Goal: Understand process/instructions

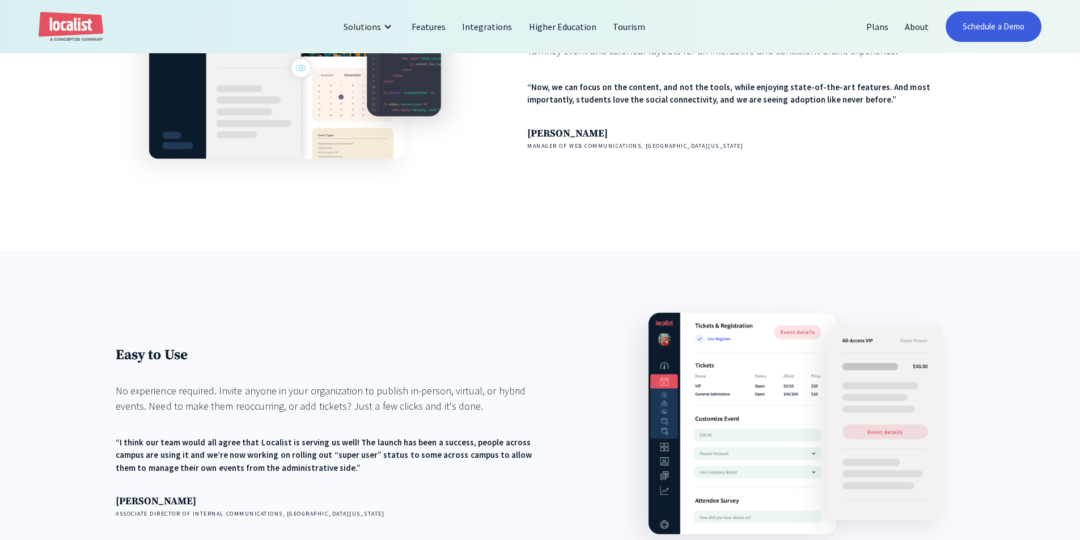
click at [418, 234] on div "Fits Your Brand Turnkey event and calendar layouts for an interactive and consi…" at bounding box center [540, 88] width 1080 height 324
click at [454, 221] on div "Fits Your Brand Turnkey event and calendar layouts for an interactive and consi…" at bounding box center [540, 88] width 1080 height 324
click at [455, 217] on div "Fits Your Brand Turnkey event and calendar layouts for an interactive and consi…" at bounding box center [540, 88] width 1080 height 324
click at [454, 223] on div "Fits Your Brand Turnkey event and calendar layouts for an interactive and consi…" at bounding box center [540, 88] width 1080 height 324
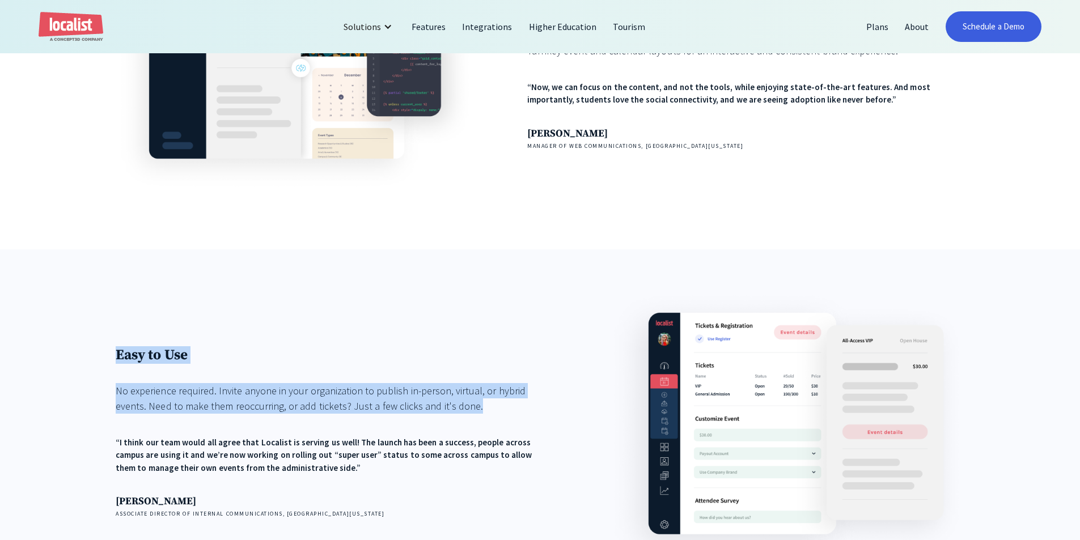
drag, startPoint x: 498, startPoint y: 412, endPoint x: 56, endPoint y: 332, distance: 449.9
click at [56, 332] on div "Easy to Use No experience required. Invite anyone in your organization to publi…" at bounding box center [540, 441] width 1080 height 384
drag, startPoint x: 56, startPoint y: 332, endPoint x: 465, endPoint y: 404, distance: 415.7
click at [465, 404] on div "Easy to Use No experience required. Invite anyone in your organization to publi…" at bounding box center [540, 441] width 1080 height 384
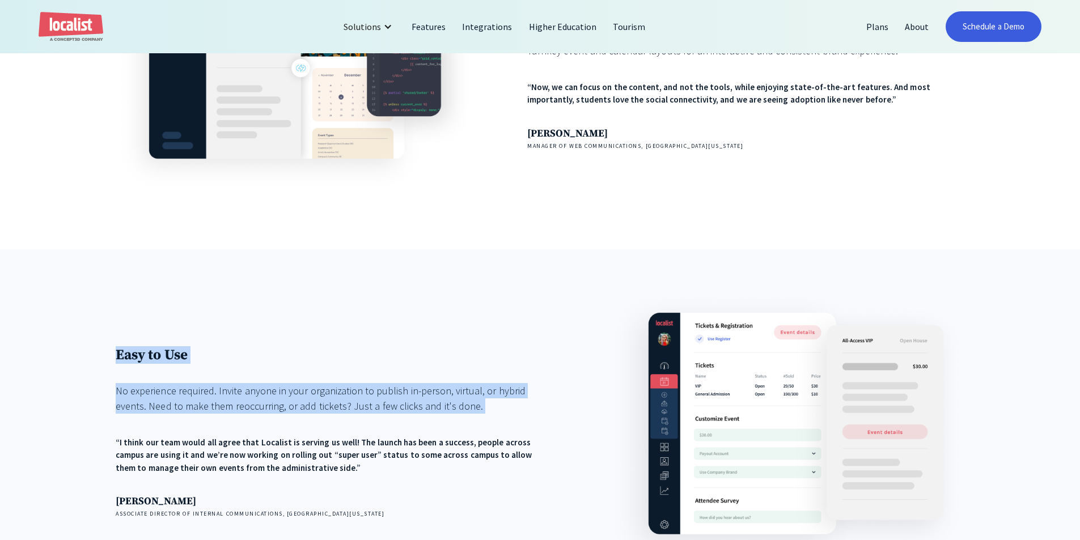
drag, startPoint x: 465, startPoint y: 404, endPoint x: 434, endPoint y: 388, distance: 34.8
click at [465, 404] on div "No experience required. Invite anyone in your organization to publish in-person…" at bounding box center [334, 398] width 437 height 31
click at [189, 320] on div "Easy to Use No experience required. Invite anyone in your organization to publi…" at bounding box center [334, 432] width 437 height 288
drag, startPoint x: 110, startPoint y: 426, endPoint x: 86, endPoint y: 291, distance: 137.1
click at [86, 291] on div "Easy to Use No experience required. Invite anyone in your organization to publi…" at bounding box center [540, 441] width 1080 height 384
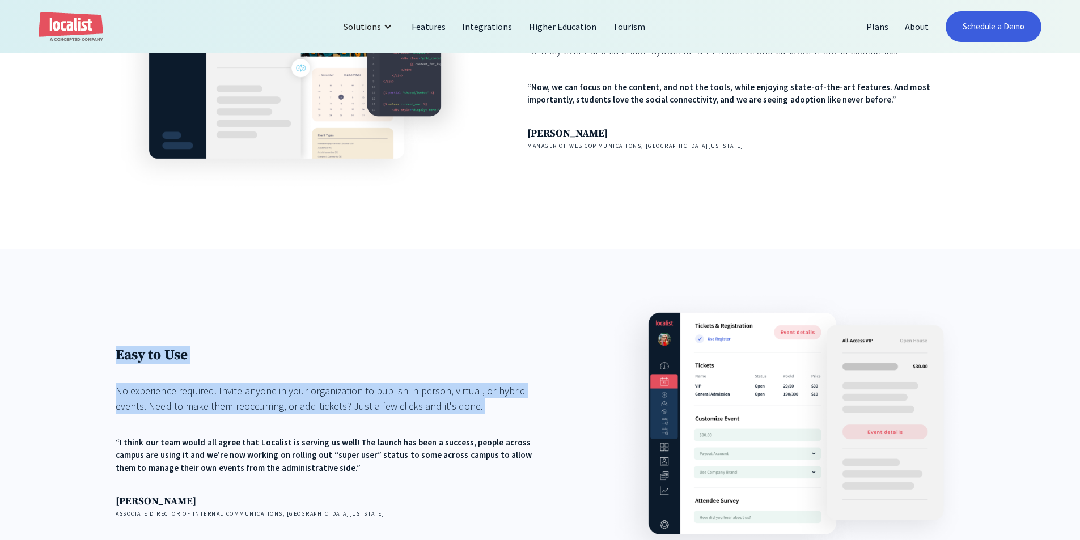
click at [86, 291] on div "Easy to Use No experience required. Invite anyone in your organization to publi…" at bounding box center [540, 441] width 1080 height 384
drag, startPoint x: 437, startPoint y: 306, endPoint x: 570, endPoint y: 412, distance: 169.9
click at [570, 412] on div "Easy to Use No experience required. Invite anyone in your organization to publi…" at bounding box center [540, 441] width 1080 height 384
click at [570, 412] on div "Easy to Use No experience required. Invite anyone in your organization to publi…" at bounding box center [540, 432] width 849 height 288
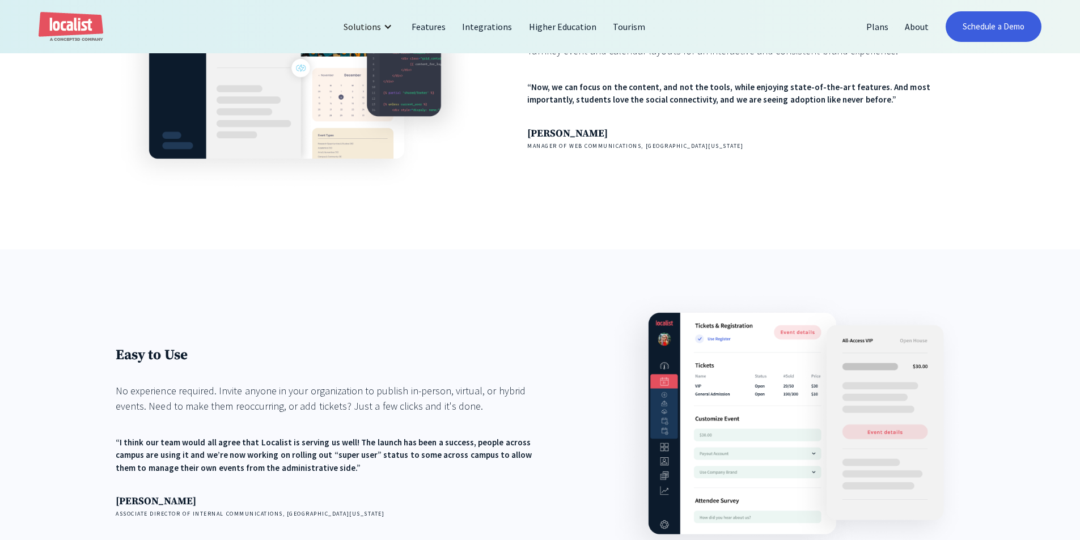
click at [509, 359] on h1 "Easy to Use" at bounding box center [334, 355] width 437 height 18
click at [90, 180] on div "Fits Your Brand Turnkey event and calendar layouts for an interactive and consi…" at bounding box center [540, 88] width 1080 height 324
click at [145, 331] on div "Easy to Use No experience required. Invite anyone in your organization to publi…" at bounding box center [334, 432] width 437 height 288
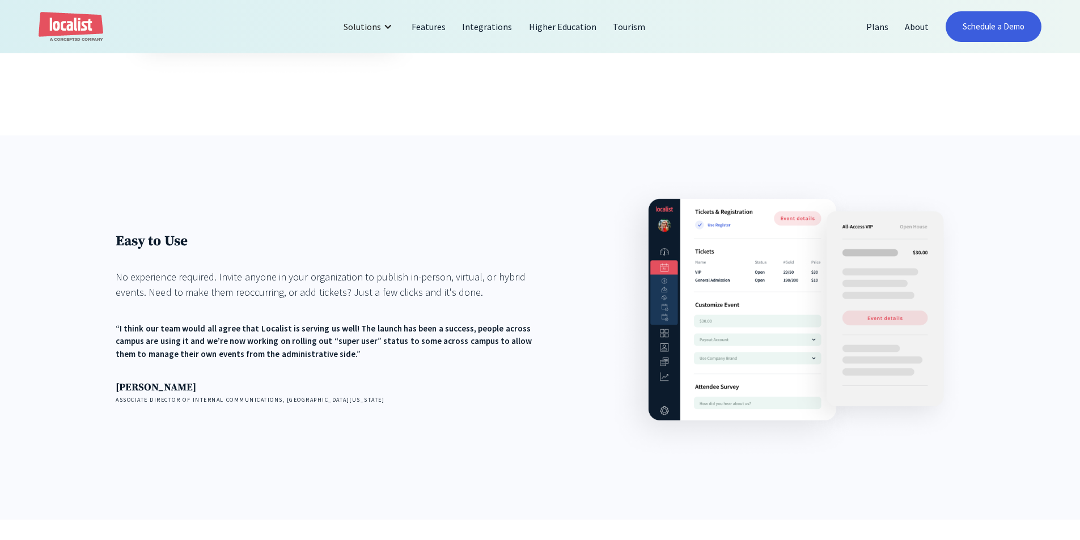
scroll to position [1474, 0]
click at [372, 312] on div "Easy to Use No experience required. Invite anyone in your organization to publi…" at bounding box center [334, 319] width 437 height 172
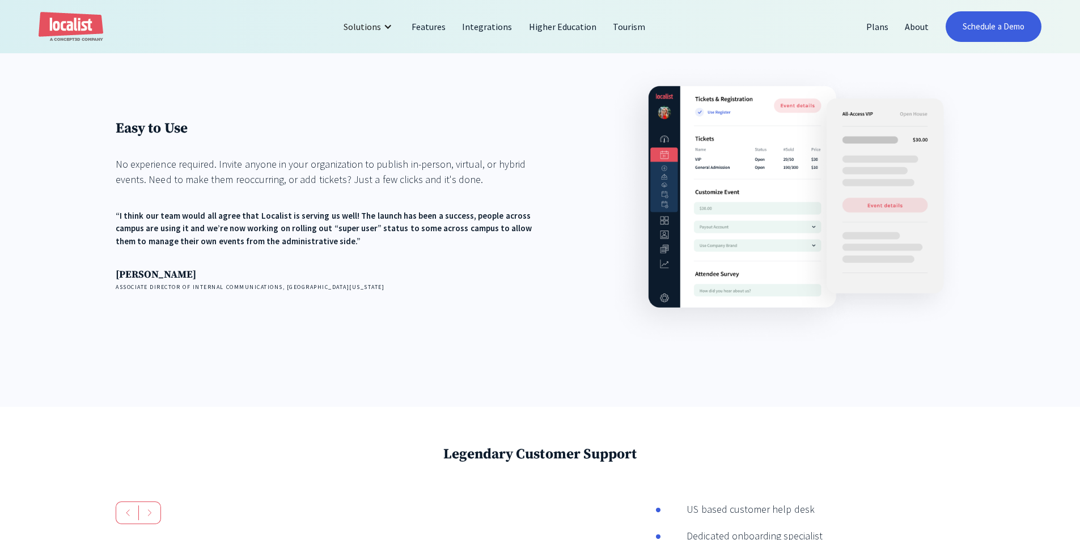
click at [376, 344] on div "Easy to Use No experience required. Invite anyone in your organization to publi…" at bounding box center [334, 205] width 437 height 288
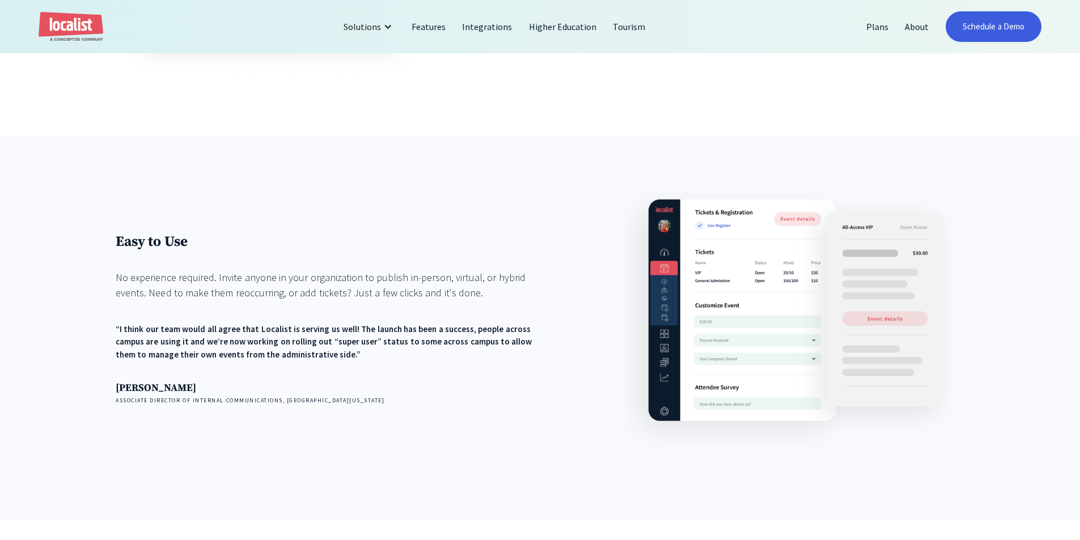
click at [355, 312] on div "Easy to Use No experience required. Invite anyone in your organization to publi…" at bounding box center [334, 319] width 437 height 172
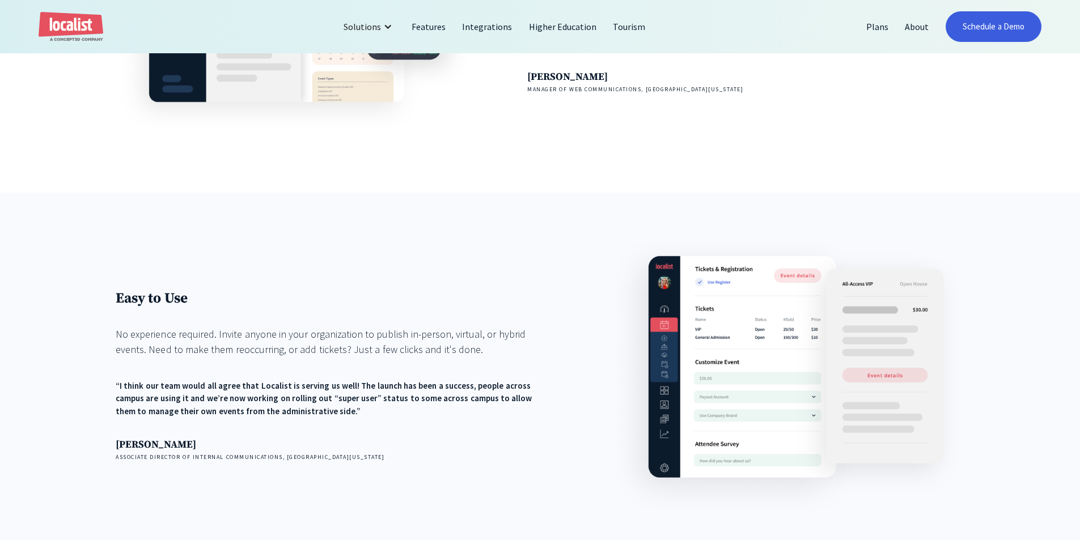
click at [354, 299] on h1 "Easy to Use" at bounding box center [334, 299] width 437 height 18
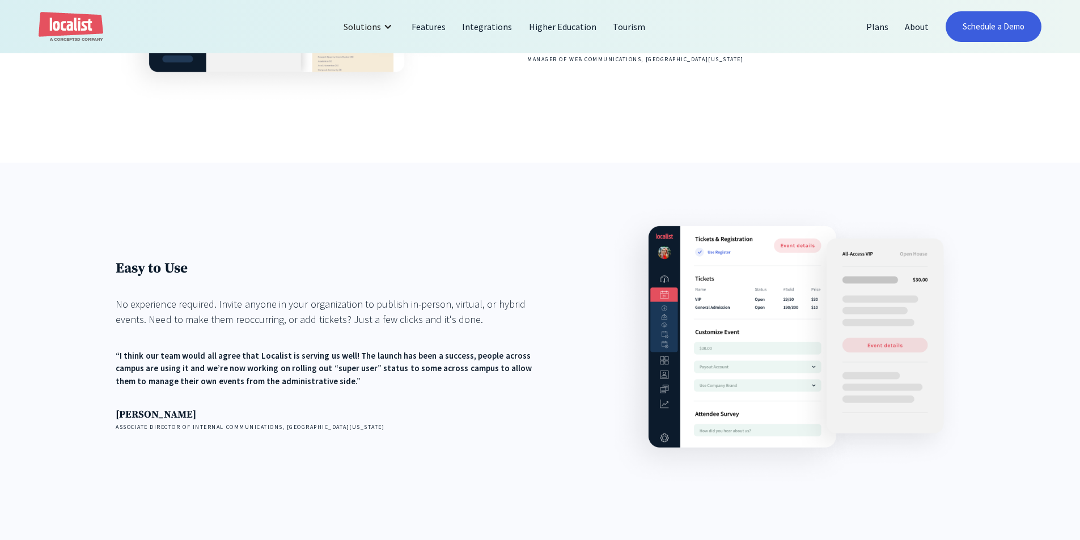
scroll to position [1474, 0]
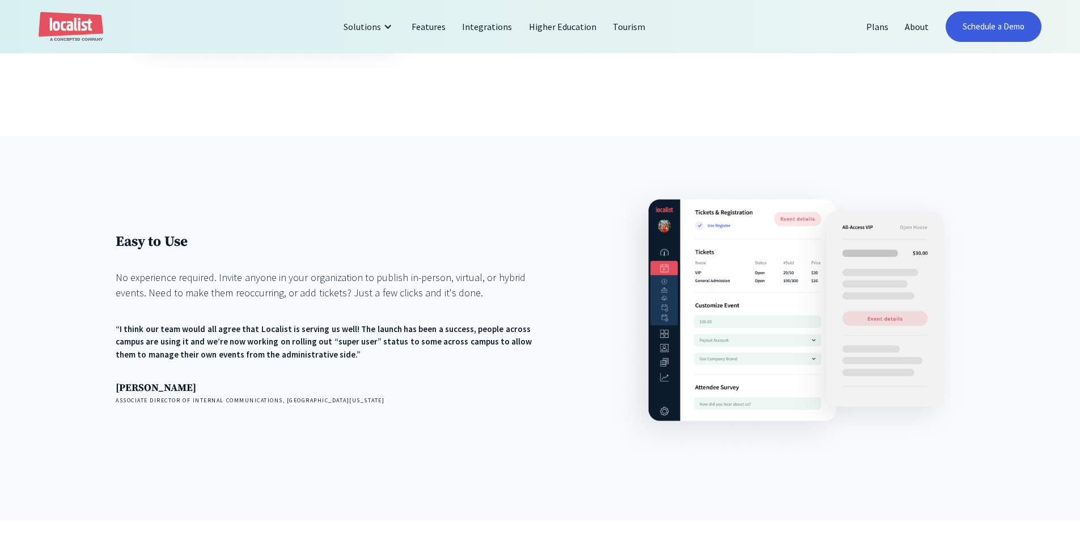
click at [369, 307] on div "Easy to Use No experience required. Invite anyone in your organization to publi…" at bounding box center [334, 319] width 437 height 172
click at [373, 211] on div "Easy to Use No experience required. Invite anyone in your organization to publi…" at bounding box center [334, 319] width 437 height 288
click at [370, 246] on h1 "Easy to Use" at bounding box center [334, 242] width 437 height 18
click at [377, 245] on h1 "Easy to Use" at bounding box center [334, 242] width 437 height 18
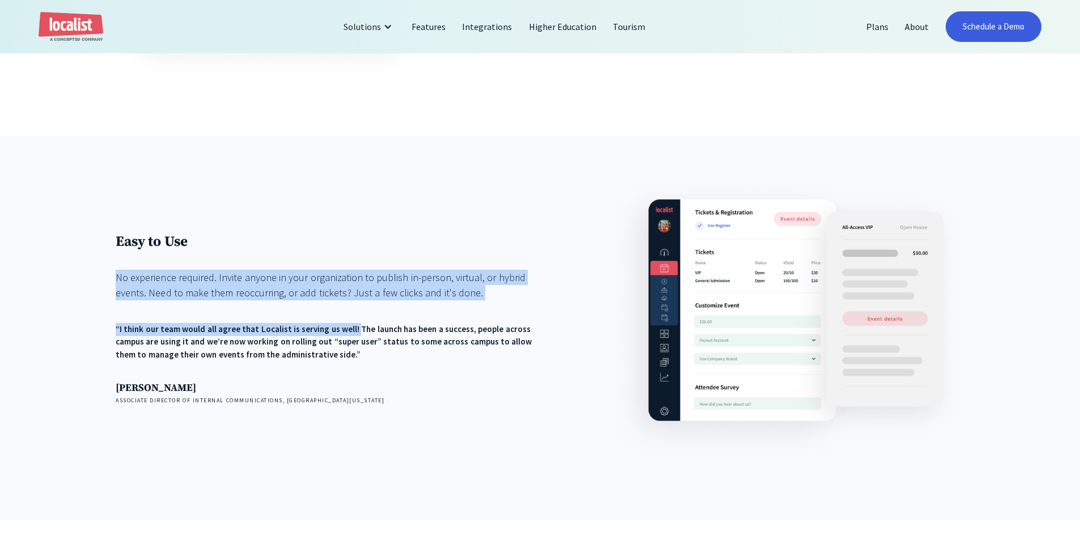
drag, startPoint x: 377, startPoint y: 245, endPoint x: 352, endPoint y: 307, distance: 67.2
click at [352, 307] on div "Easy to Use No experience required. Invite anyone in your organization to publi…" at bounding box center [334, 319] width 437 height 172
drag, startPoint x: 352, startPoint y: 307, endPoint x: 90, endPoint y: 221, distance: 275.9
click at [90, 221] on div "Easy to Use No experience required. Invite anyone in your organization to publi…" at bounding box center [540, 328] width 1080 height 384
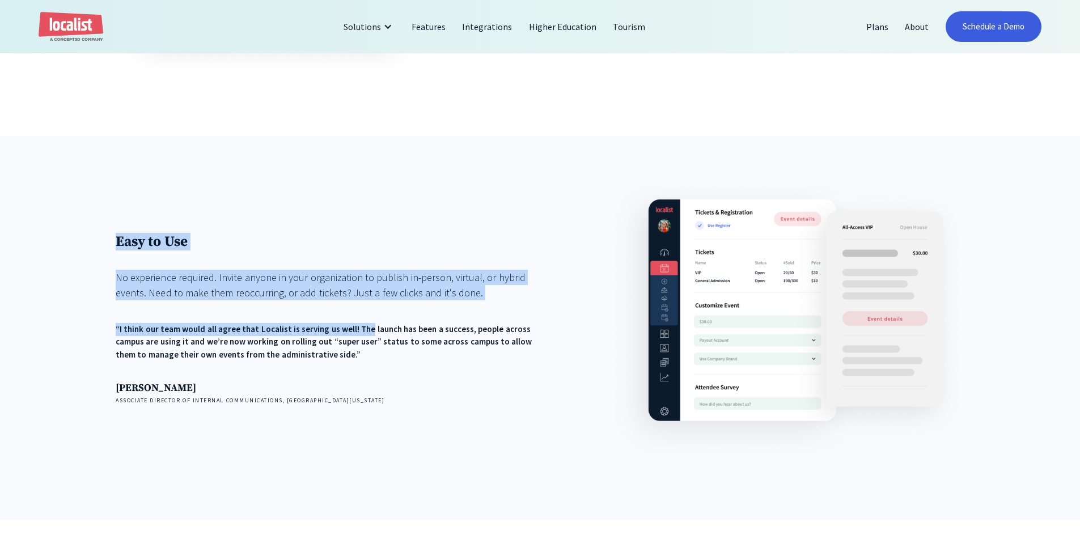
click at [90, 221] on div "Easy to Use No experience required. Invite anyone in your organization to publi…" at bounding box center [540, 328] width 1080 height 384
drag, startPoint x: 90, startPoint y: 221, endPoint x: 348, endPoint y: 315, distance: 274.3
click at [340, 315] on div "Easy to Use No experience required. Invite anyone in your organization to publi…" at bounding box center [540, 328] width 1080 height 384
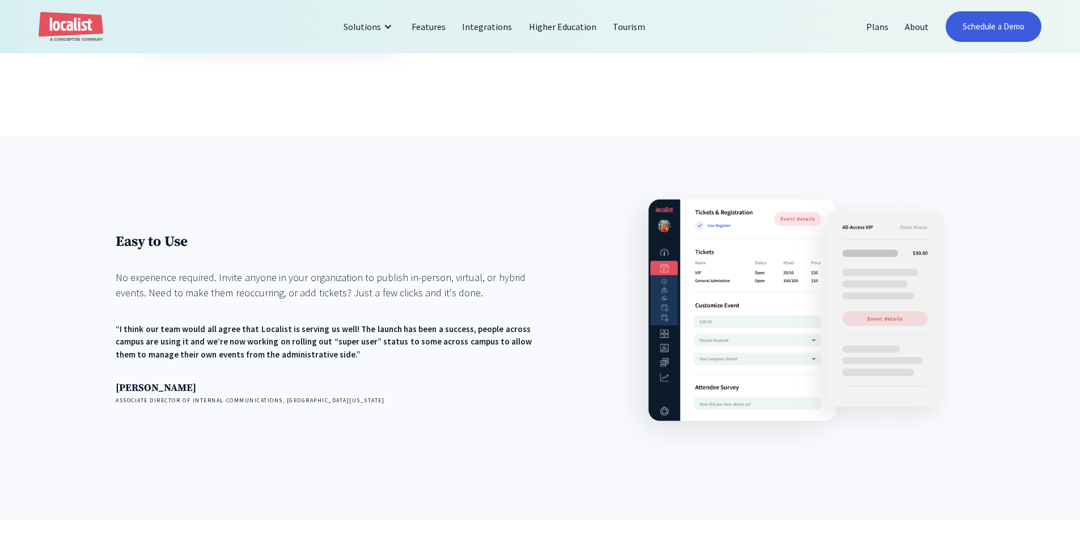
click at [353, 312] on div "Easy to Use No experience required. Invite anyone in your organization to publi…" at bounding box center [334, 319] width 437 height 172
click at [350, 298] on div "No experience required. Invite anyone in your organization to publish in-person…" at bounding box center [334, 285] width 437 height 31
